Goal: Task Accomplishment & Management: Complete application form

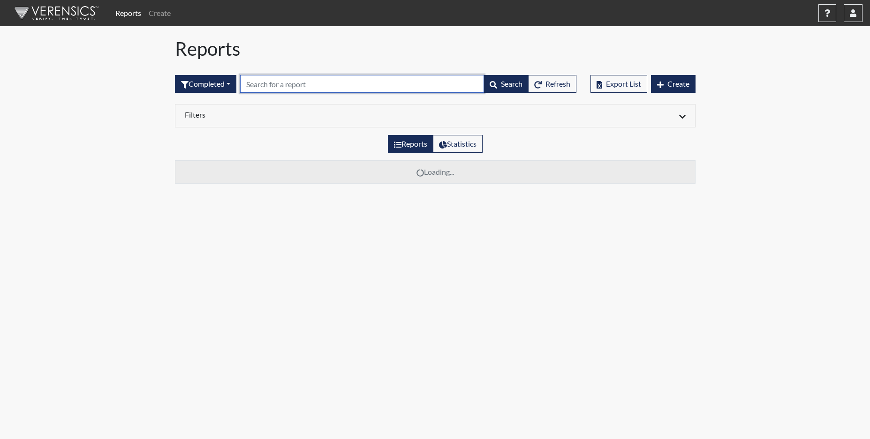
click at [282, 84] on input "text" at bounding box center [362, 84] width 244 height 18
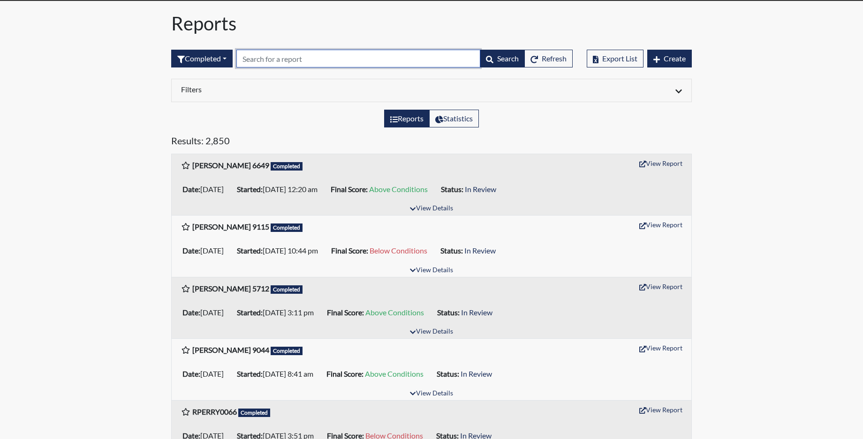
scroll to position [47, 0]
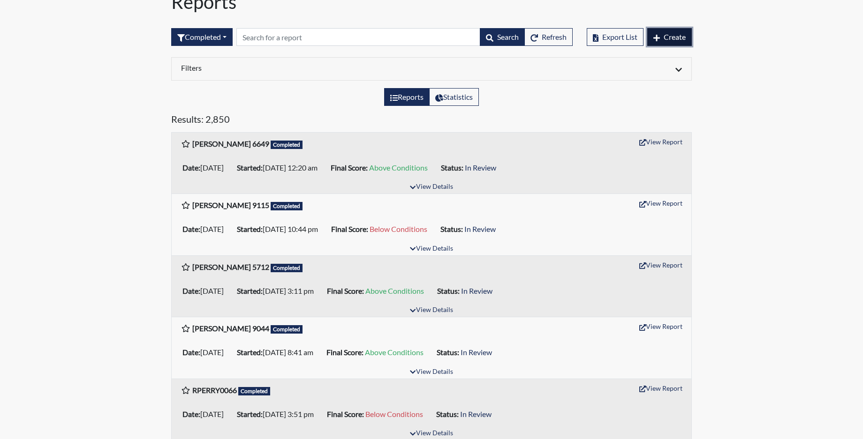
click at [660, 33] on button "Create" at bounding box center [669, 37] width 45 height 18
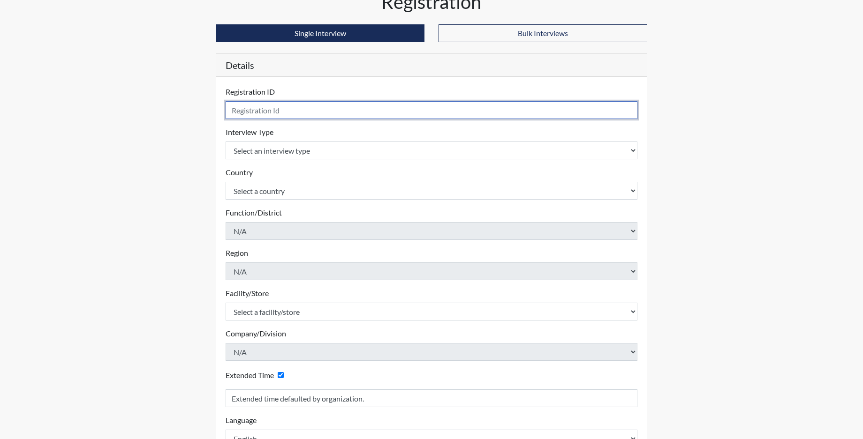
click at [242, 110] on input "text" at bounding box center [432, 110] width 412 height 18
type input "d"
type input "DWILLIAMS5691"
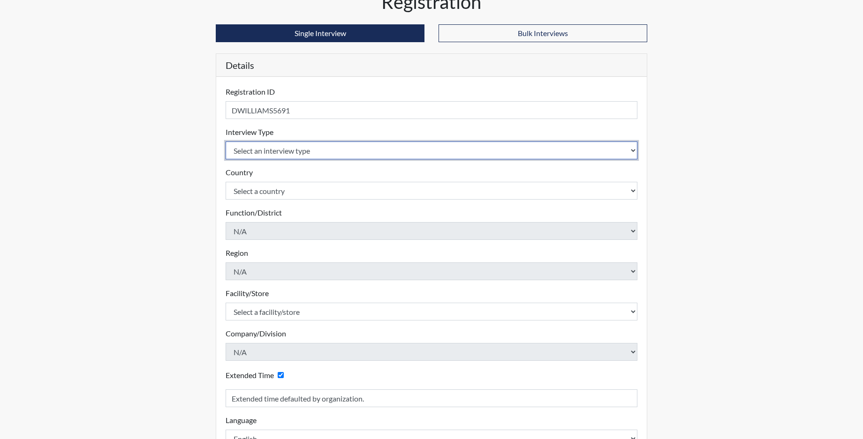
click at [287, 150] on select "Select an interview type Corrections Pre-Employment" at bounding box center [432, 151] width 412 height 18
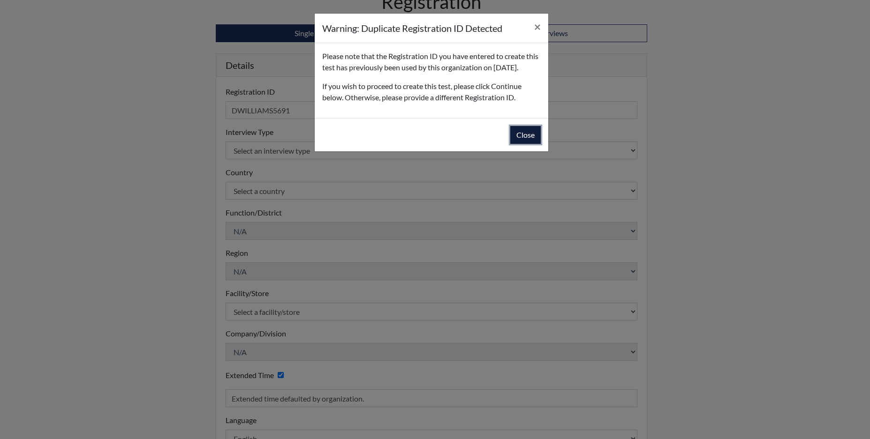
click at [517, 144] on button "Close" at bounding box center [525, 135] width 30 height 18
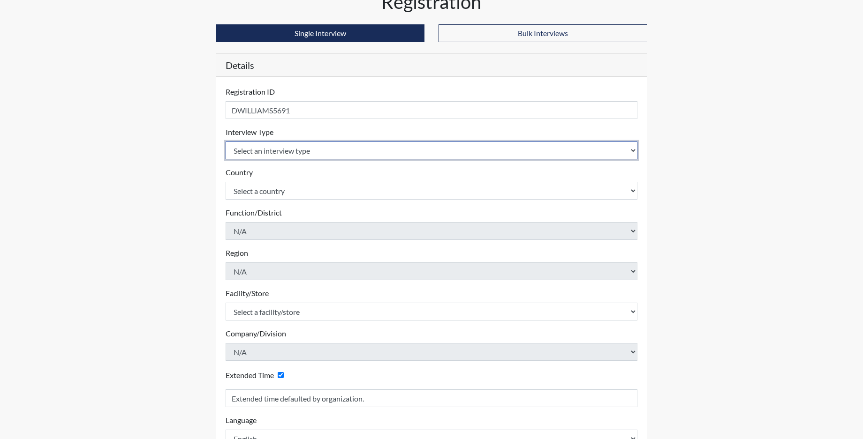
click at [272, 151] on select "Select an interview type Corrections Pre-Employment" at bounding box center [432, 151] width 412 height 18
select select "ff733e93-e1bf-11ea-9c9f-0eff0cf7eb8f"
click at [226, 142] on select "Select an interview type Corrections Pre-Employment" at bounding box center [432, 151] width 412 height 18
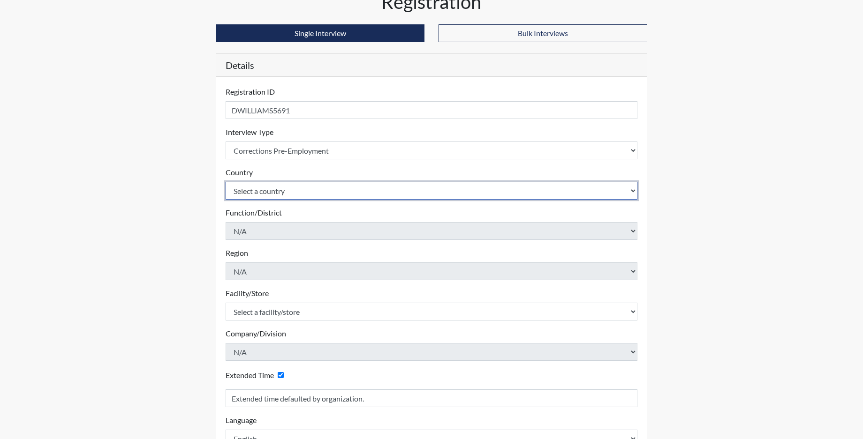
click at [270, 192] on select "Select a country [GEOGRAPHIC_DATA] [GEOGRAPHIC_DATA]" at bounding box center [432, 191] width 412 height 18
select select "united-states-of-[GEOGRAPHIC_DATA]"
click at [226, 182] on select "Select a country [GEOGRAPHIC_DATA] [GEOGRAPHIC_DATA]" at bounding box center [432, 191] width 412 height 18
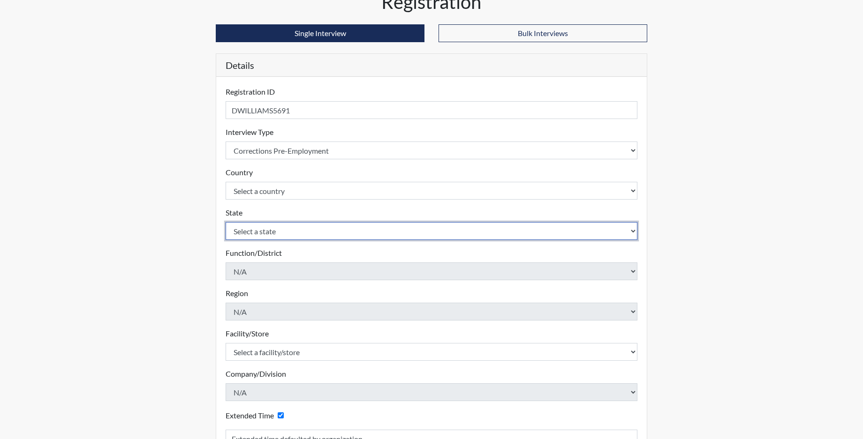
click at [260, 231] on select "Select a state [US_STATE] [US_STATE] [US_STATE] [US_STATE] [US_STATE] [US_STATE…" at bounding box center [432, 231] width 412 height 18
select select "SC"
click at [226, 222] on select "Select a state [US_STATE] [US_STATE] [US_STATE] [US_STATE] [US_STATE] [US_STATE…" at bounding box center [432, 231] width 412 height 18
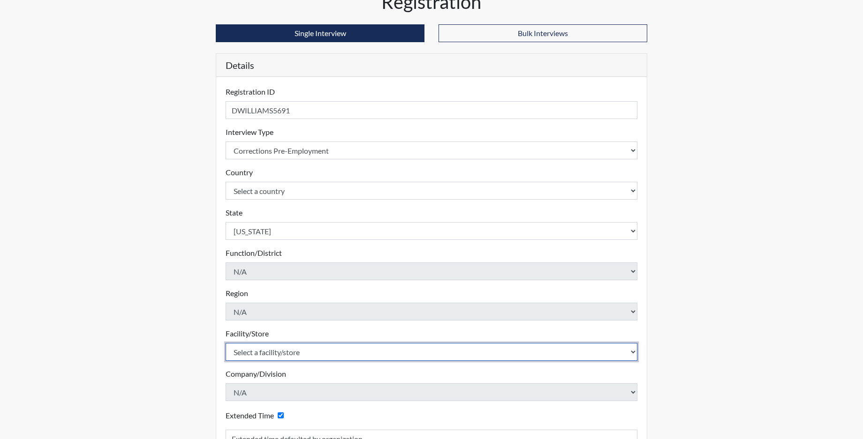
click at [253, 354] on select "Select a facility/store [GEOGRAPHIC_DATA] CI Broad River CI [PERSON_NAME] CI Di…" at bounding box center [432, 352] width 412 height 18
click at [253, 352] on select "Select a facility/store [GEOGRAPHIC_DATA] CI Broad River CI [PERSON_NAME] CI Di…" at bounding box center [432, 352] width 412 height 18
select select "0d391a50-d13c-4c4c-9d7e-c8b7519baf63"
click at [226, 343] on select "Select a facility/store [GEOGRAPHIC_DATA] CI Broad River CI [PERSON_NAME] CI Di…" at bounding box center [432, 352] width 412 height 18
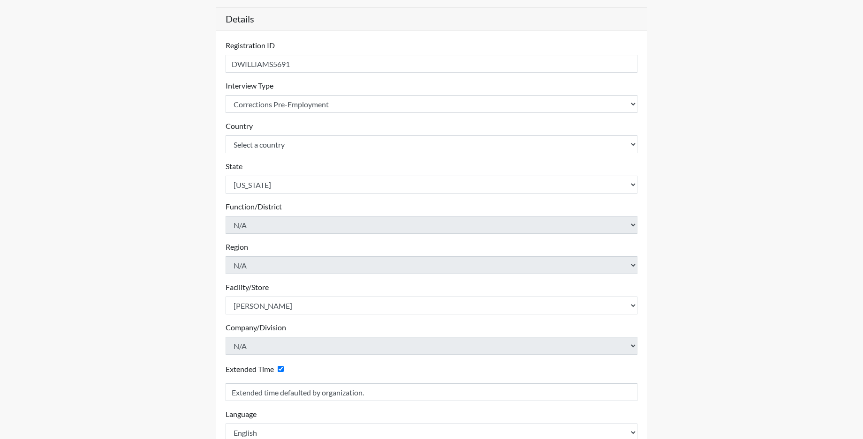
scroll to position [154, 0]
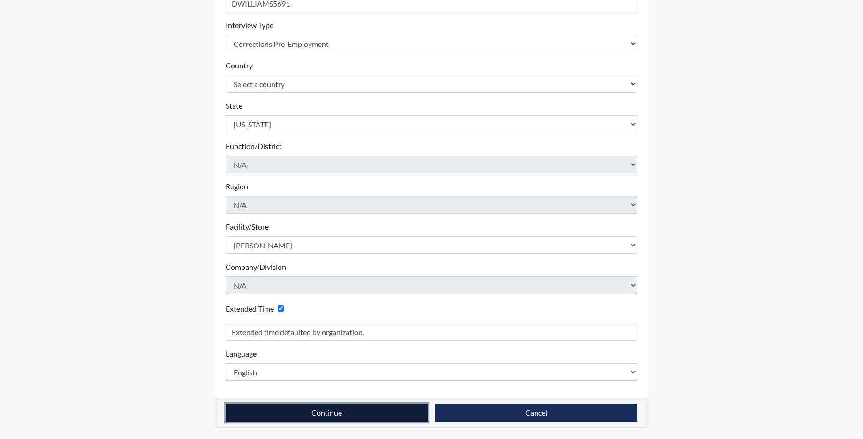
click at [262, 410] on button "Continue" at bounding box center [327, 413] width 202 height 18
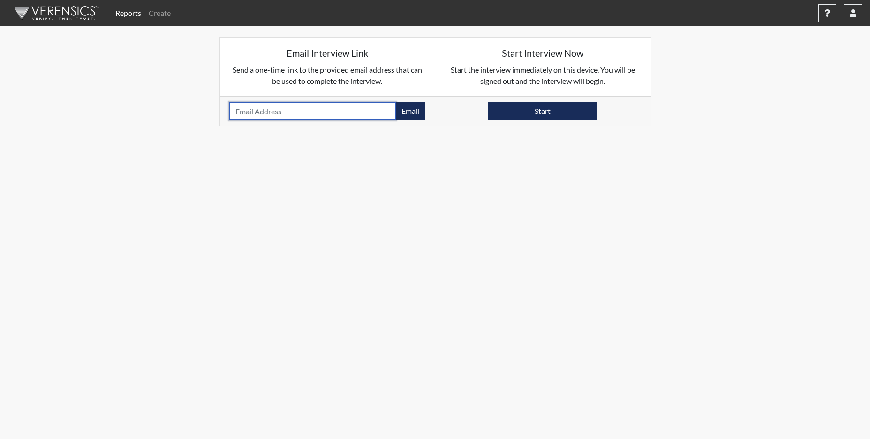
click at [241, 113] on input "email" at bounding box center [312, 111] width 167 height 18
type input "[EMAIL_ADDRESS][DOMAIN_NAME]"
click at [417, 116] on button "Email" at bounding box center [410, 111] width 30 height 18
